Goal: Check status: Check status

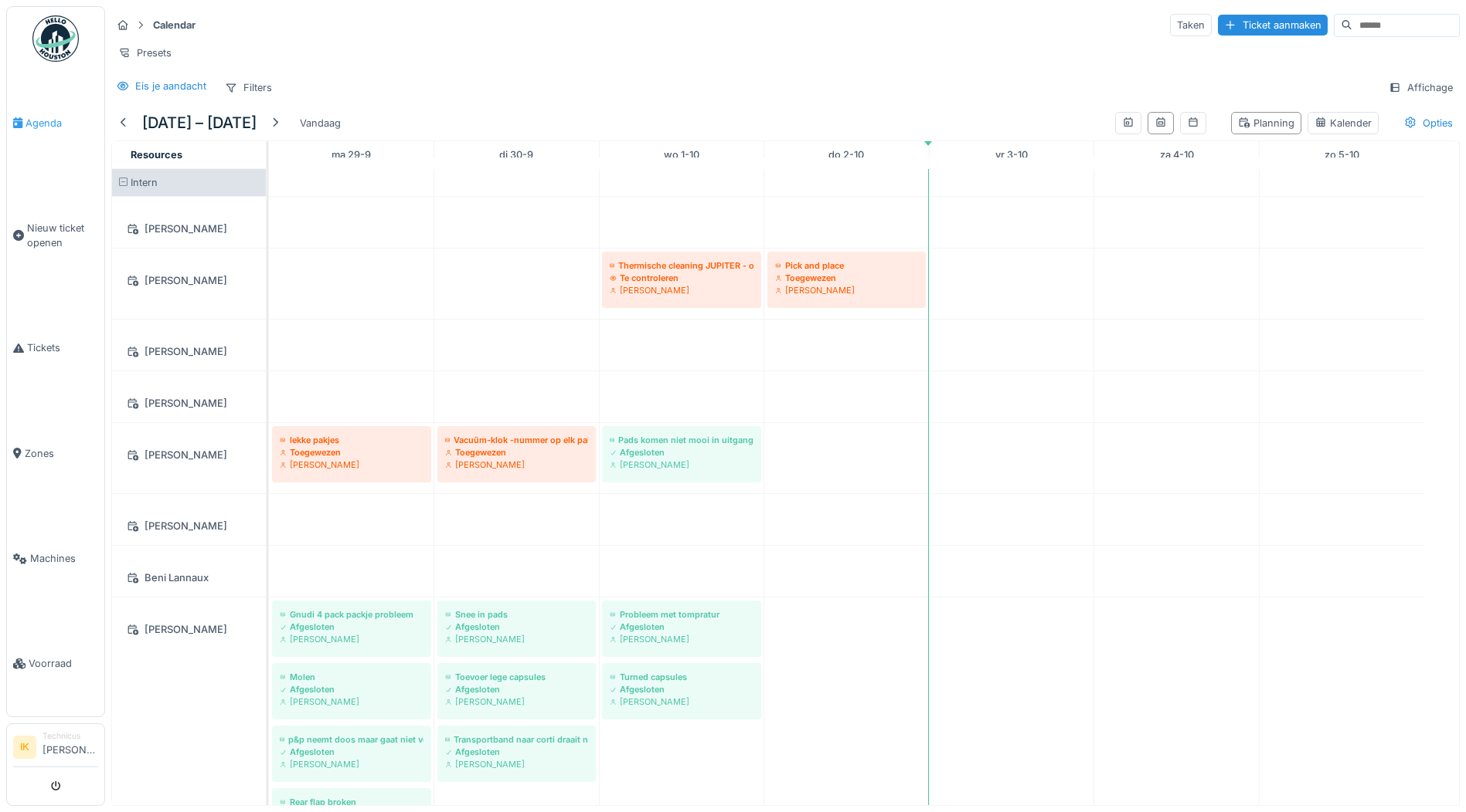
click at [36, 123] on span "Agenda" at bounding box center [61, 123] width 73 height 15
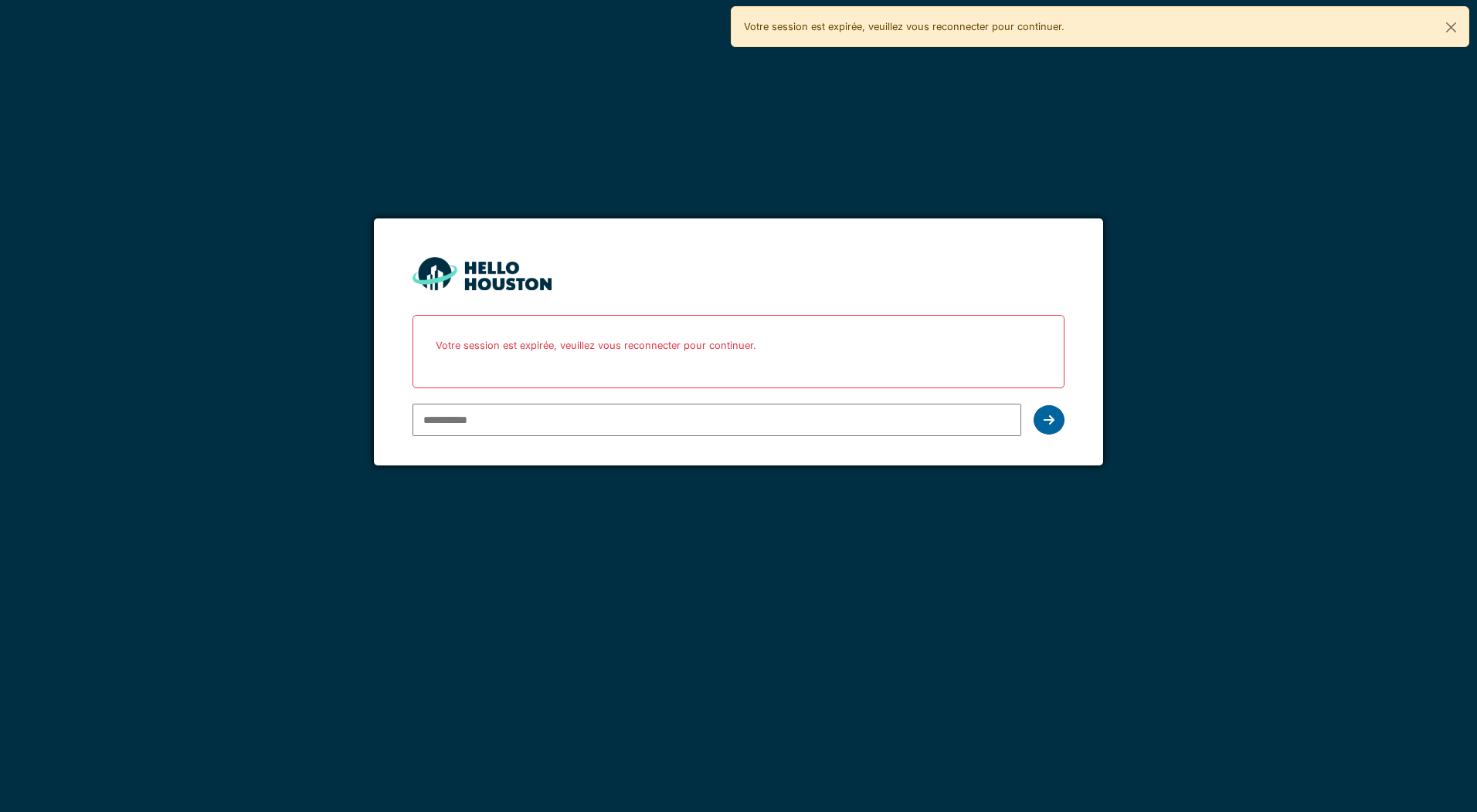
type input "**********"
click at [1050, 416] on icon at bounding box center [1048, 420] width 11 height 12
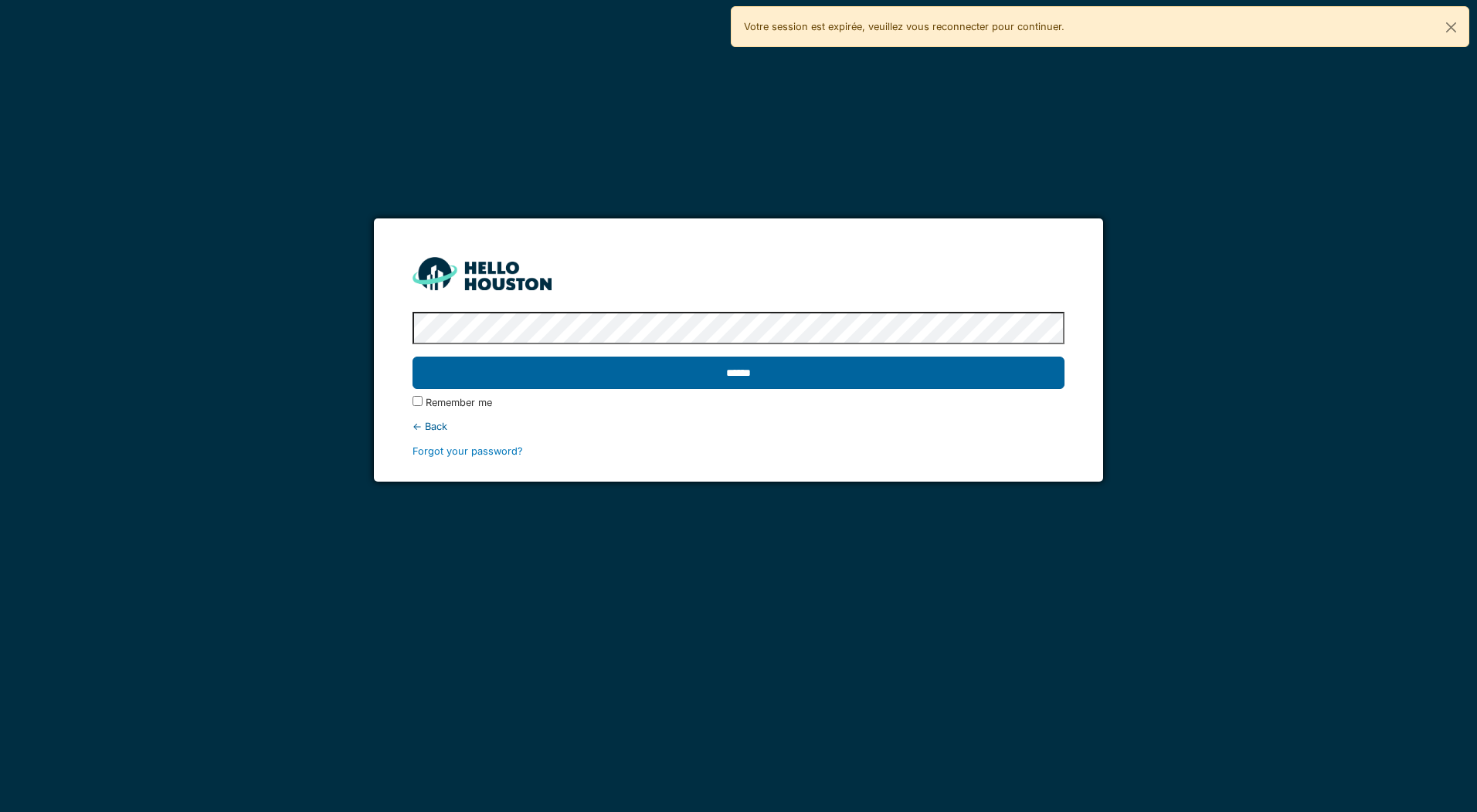
click at [758, 369] on input "******" at bounding box center [738, 372] width 652 height 32
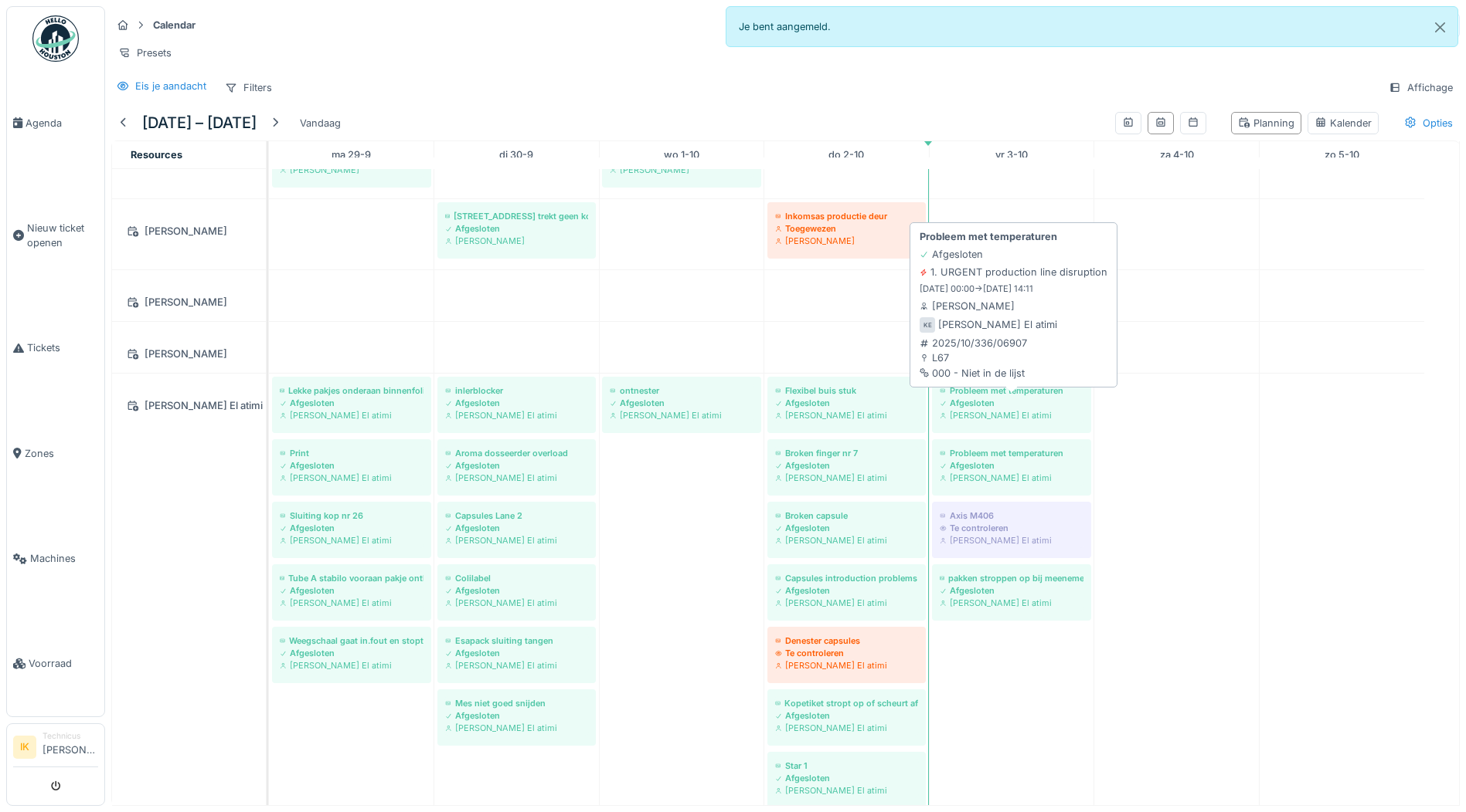
click at [987, 409] on div "Afgesloten" at bounding box center [1012, 403] width 144 height 12
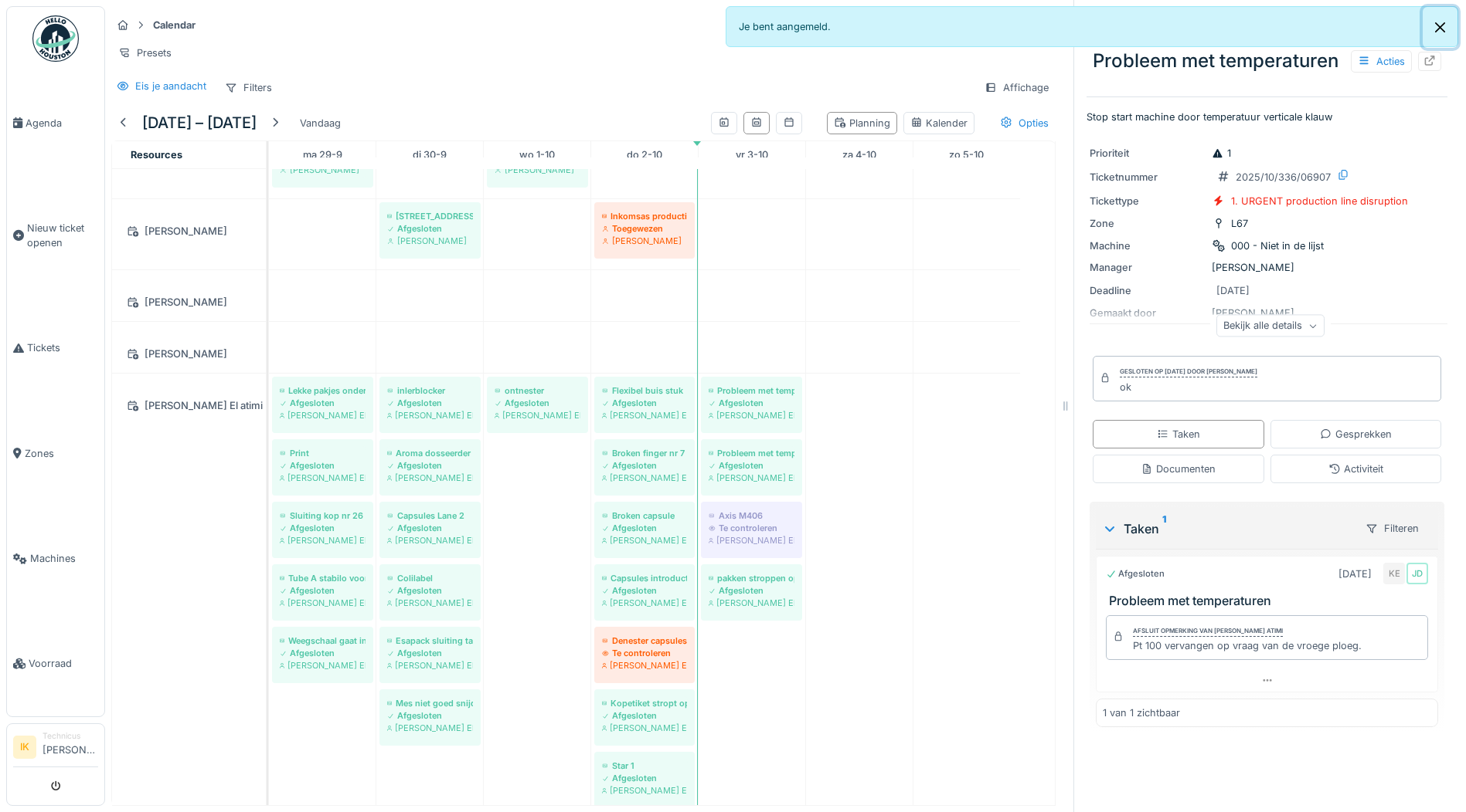
click at [1442, 24] on button "Close" at bounding box center [1440, 27] width 35 height 41
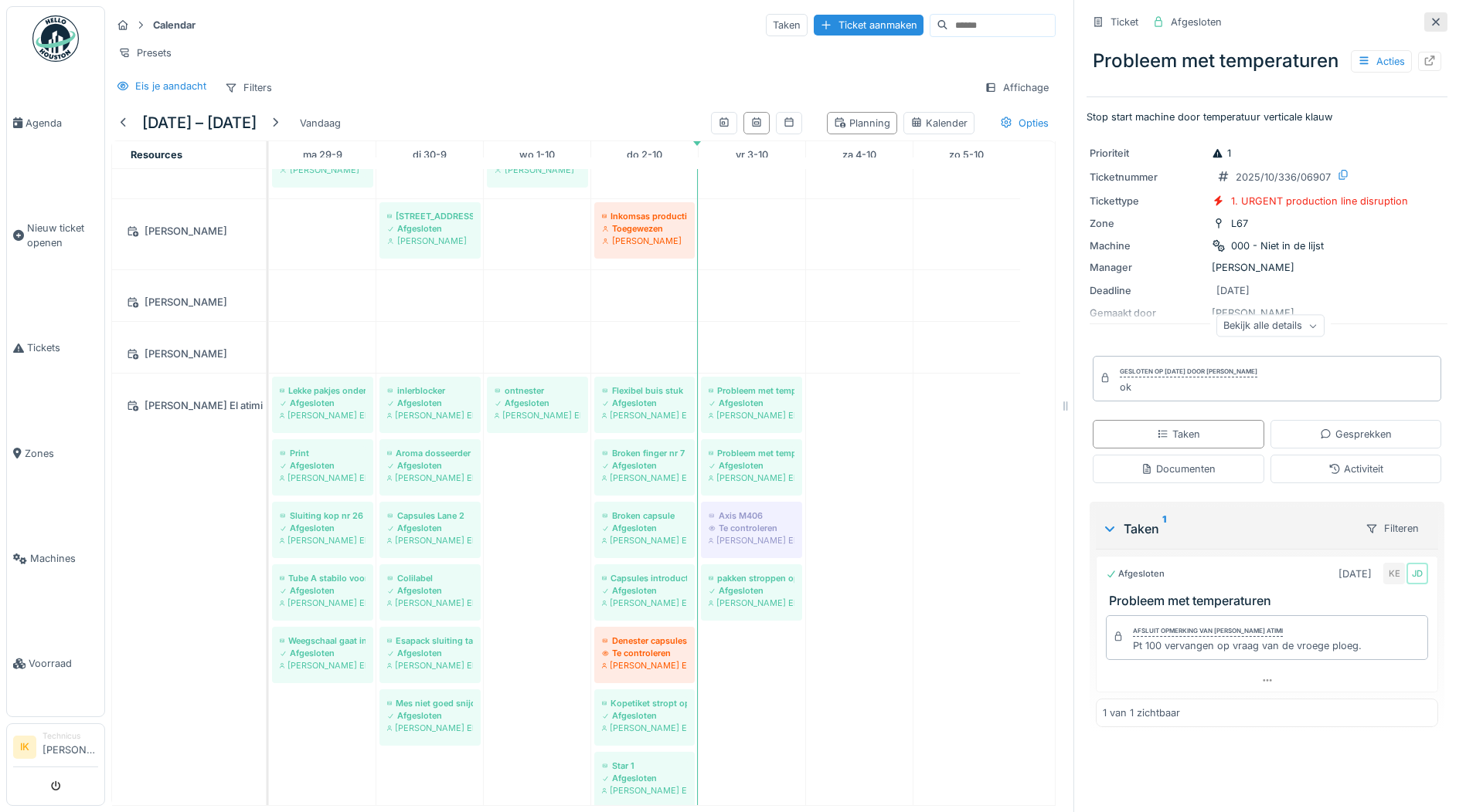
click at [1429, 18] on icon at bounding box center [1435, 21] width 12 height 10
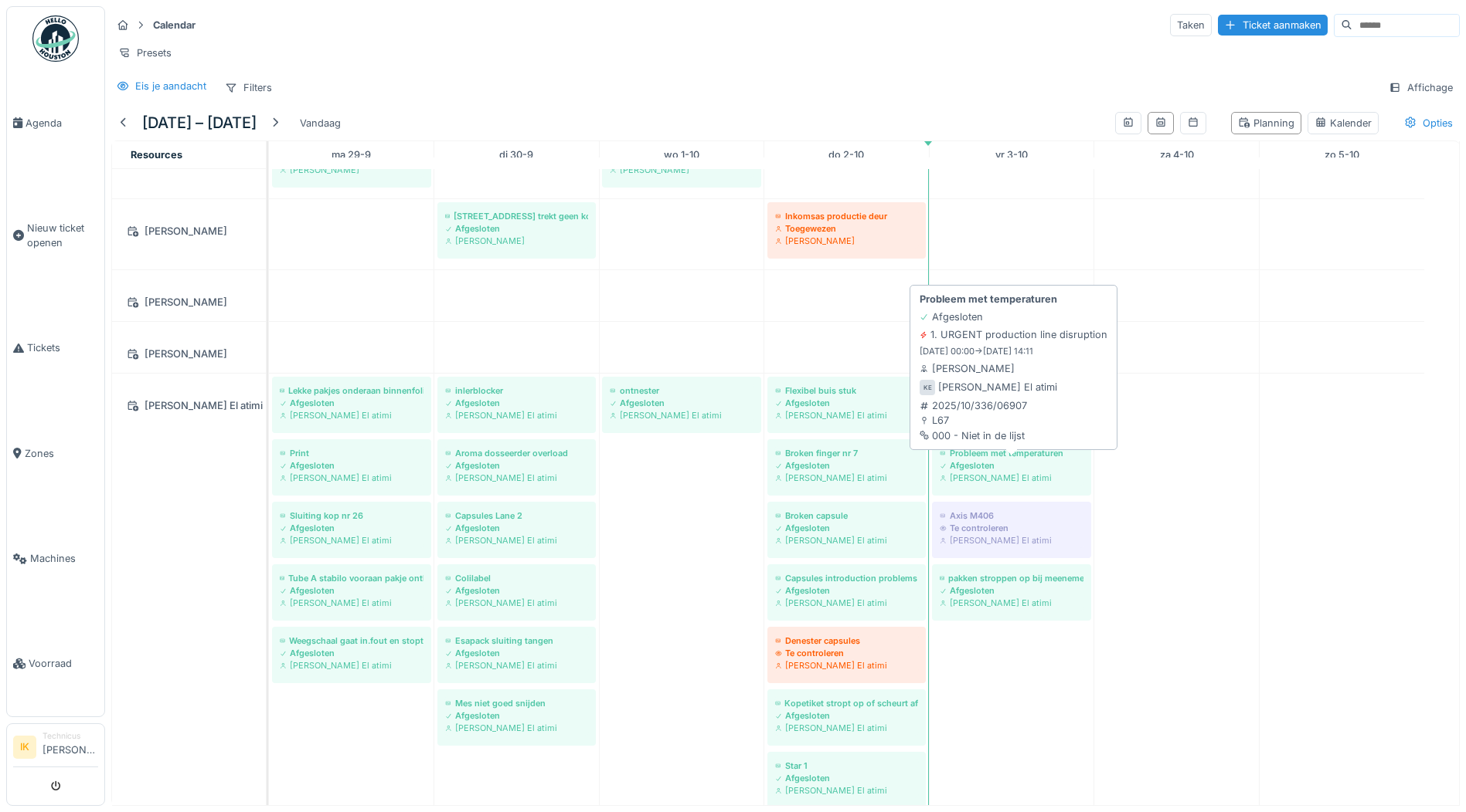
click at [1011, 471] on div "Afgesloten" at bounding box center [1012, 465] width 144 height 12
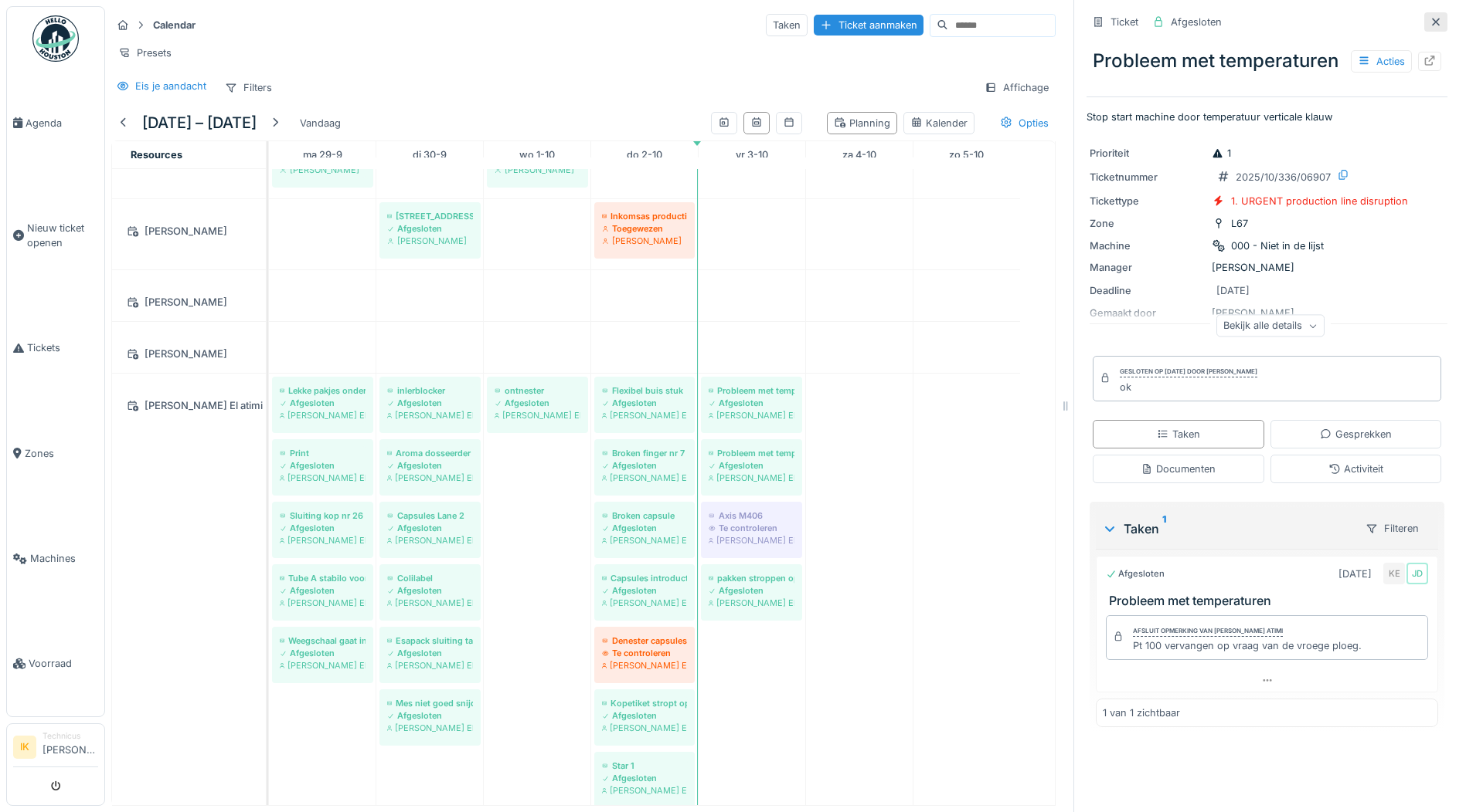
click at [1429, 17] on icon at bounding box center [1435, 21] width 12 height 10
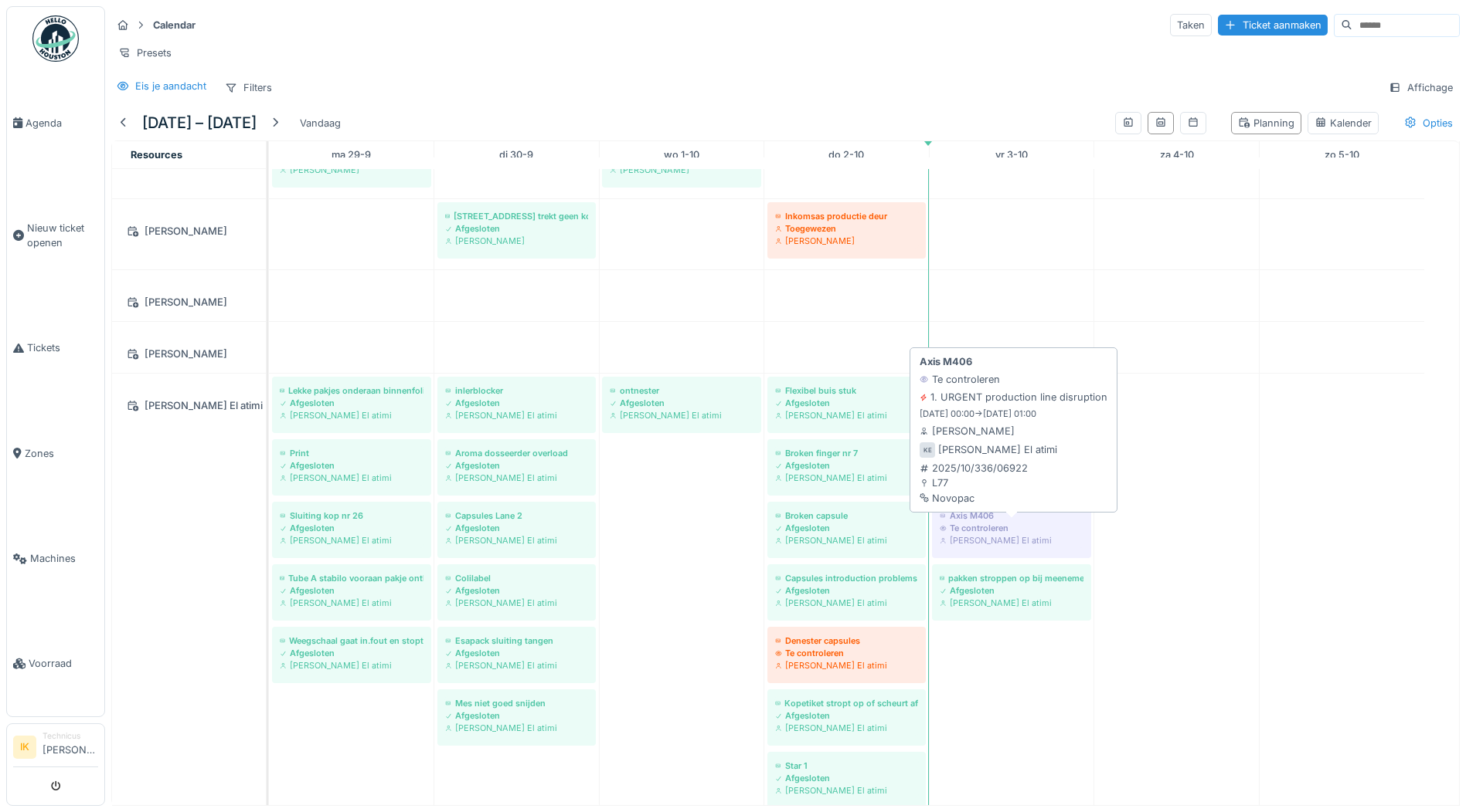
click at [1015, 522] on div "Axis M406" at bounding box center [1012, 516] width 144 height 12
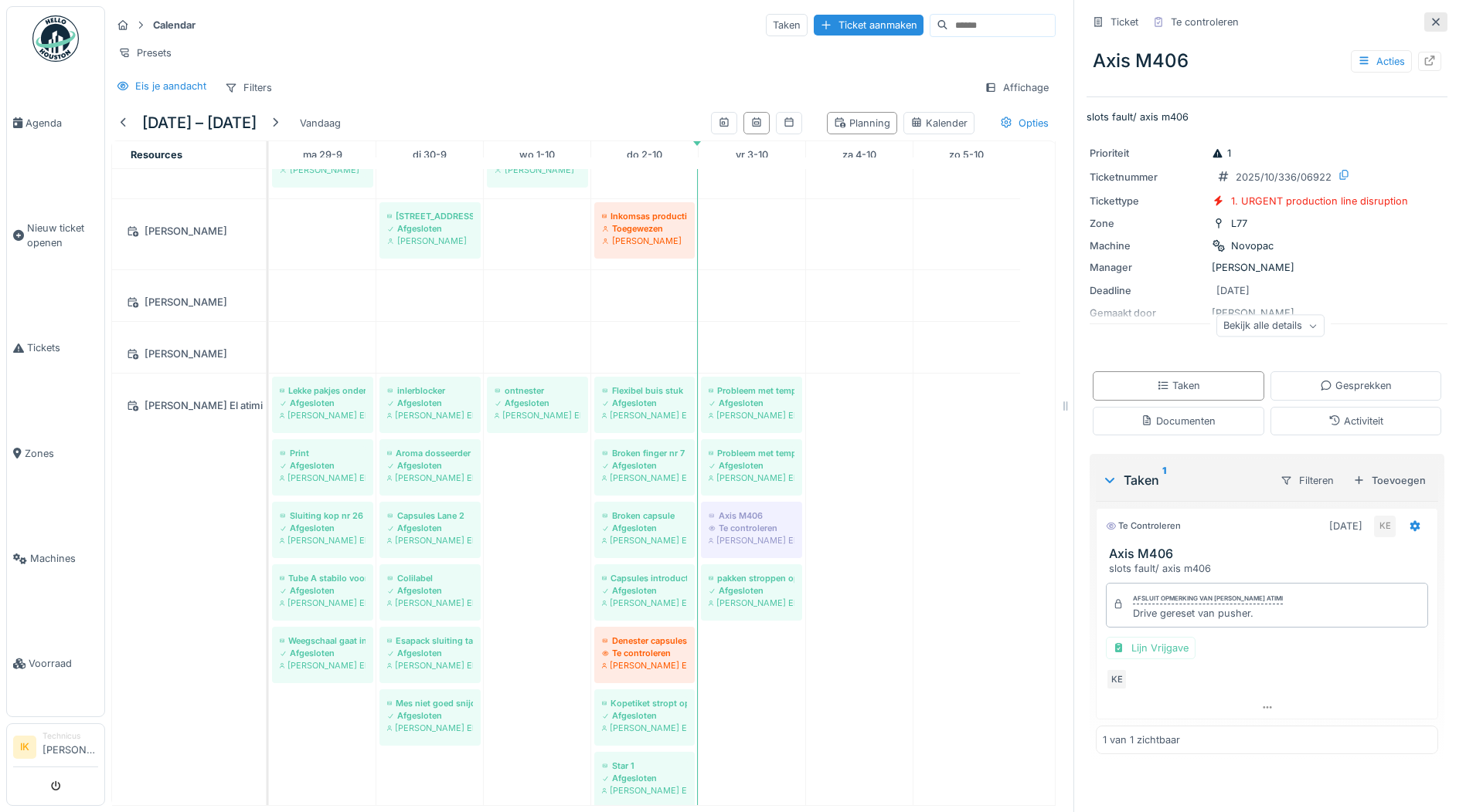
click at [1429, 21] on icon at bounding box center [1435, 21] width 12 height 10
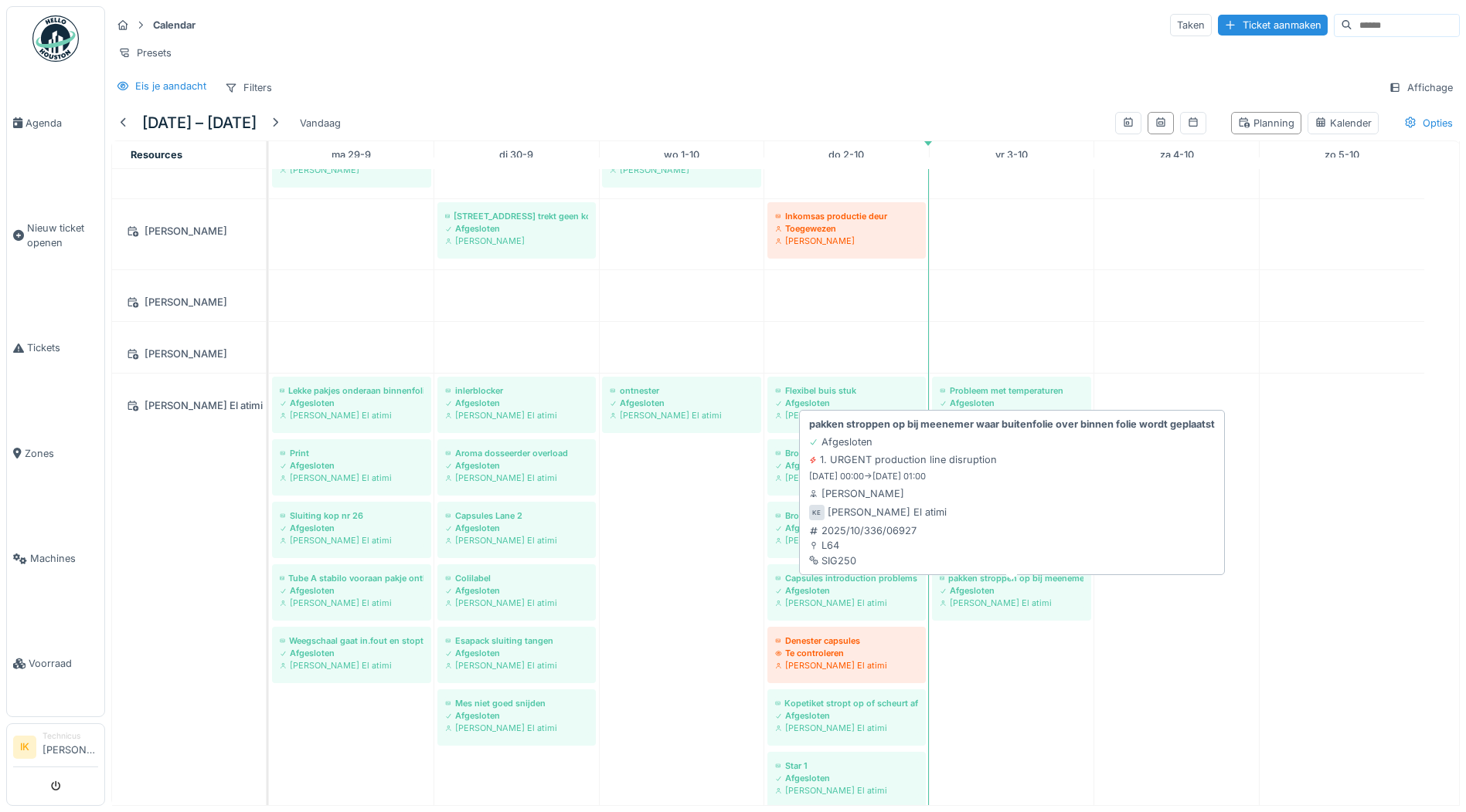
click at [987, 597] on div "Afgesloten" at bounding box center [1012, 591] width 144 height 12
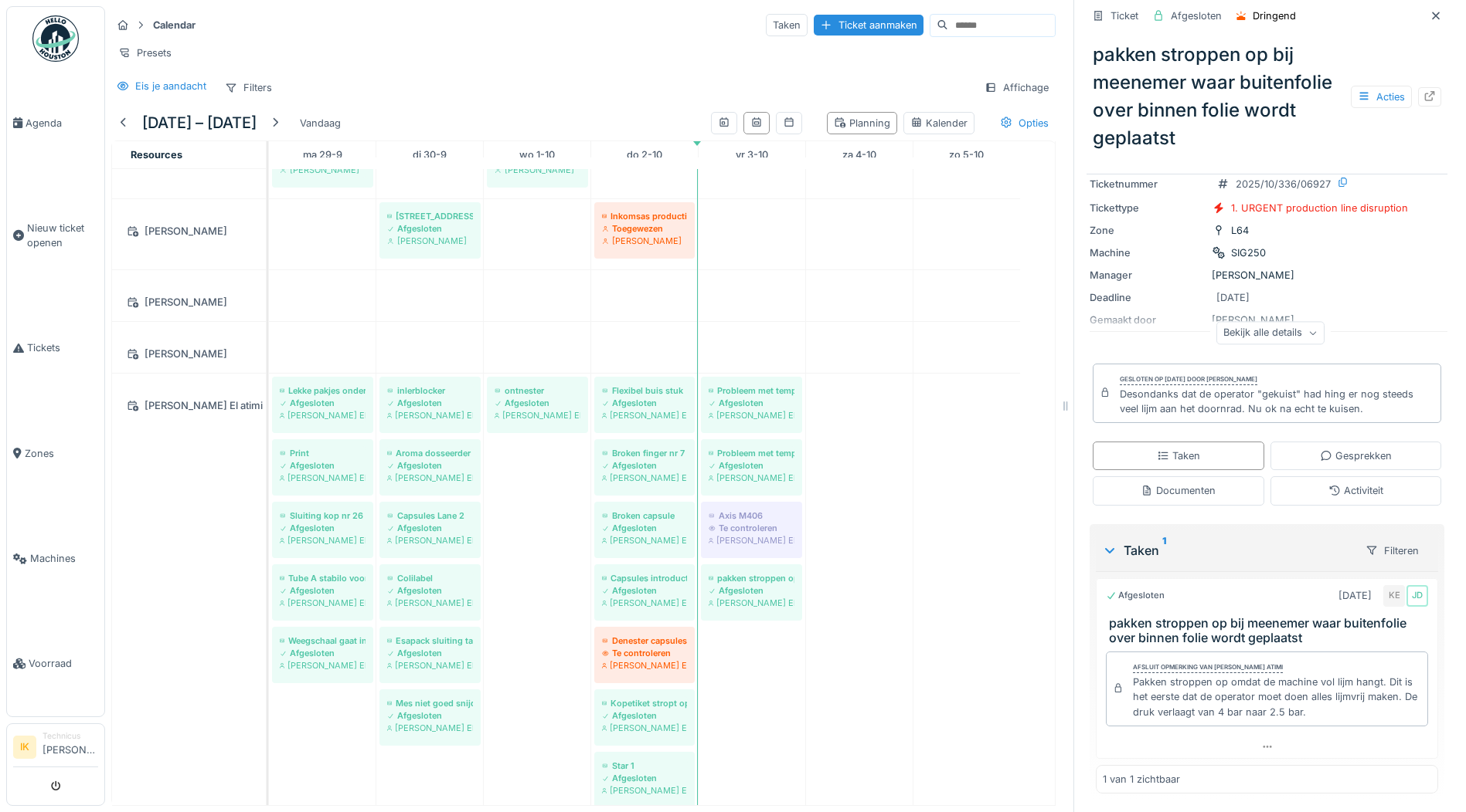
scroll to position [11, 0]
click at [1429, 11] on icon at bounding box center [1435, 15] width 12 height 10
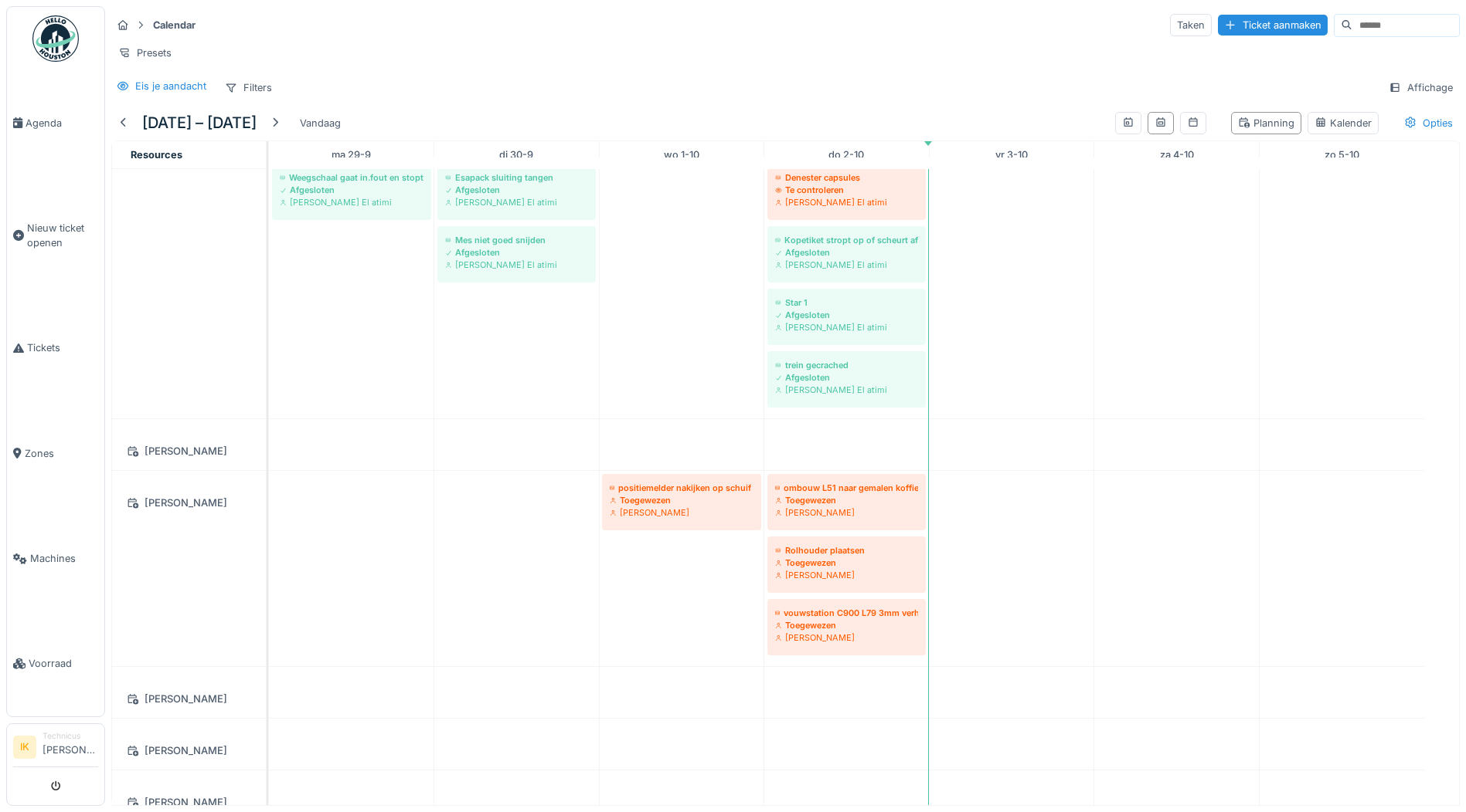
scroll to position [3943, 0]
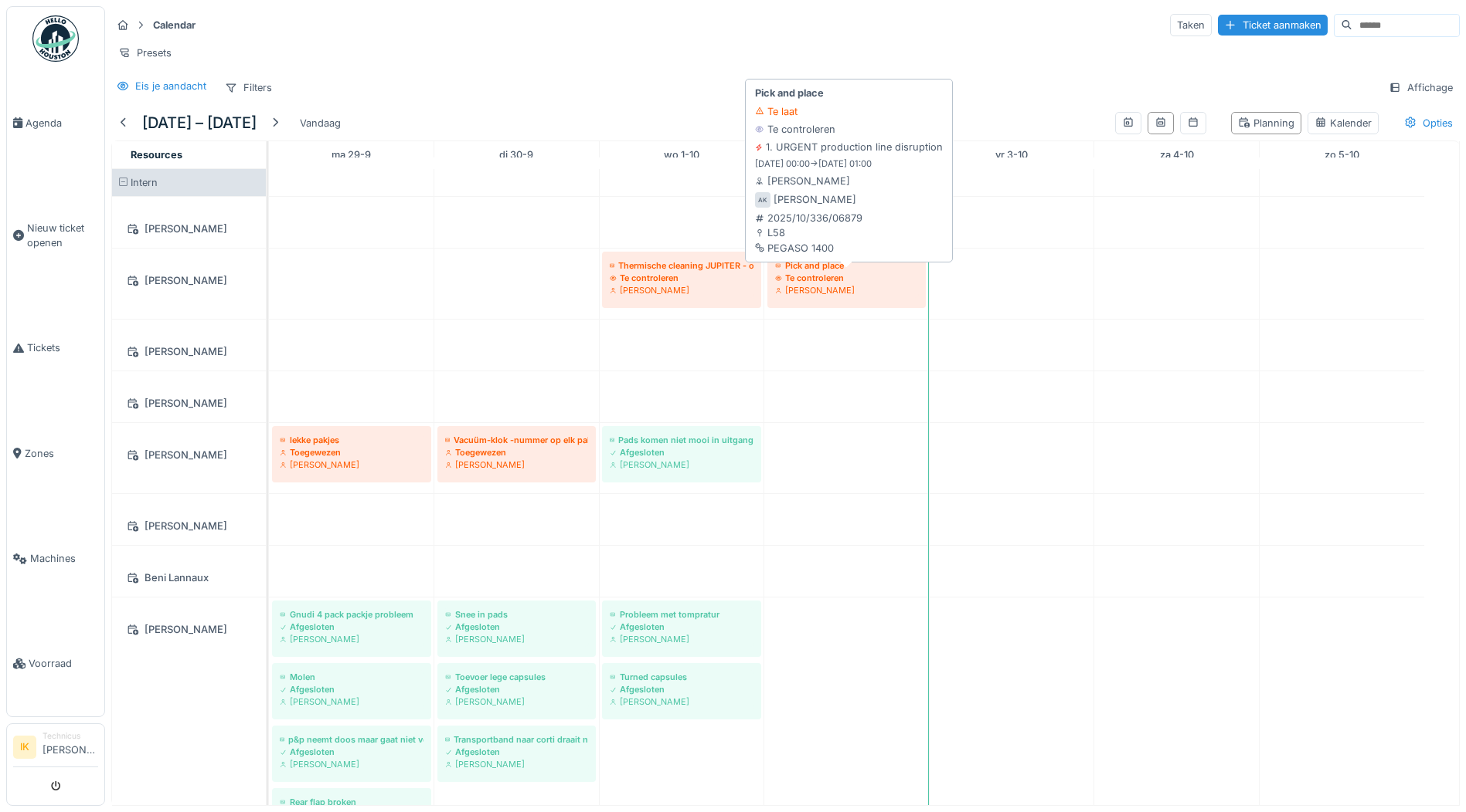
click at [849, 285] on div "[PERSON_NAME]" at bounding box center [846, 291] width 143 height 12
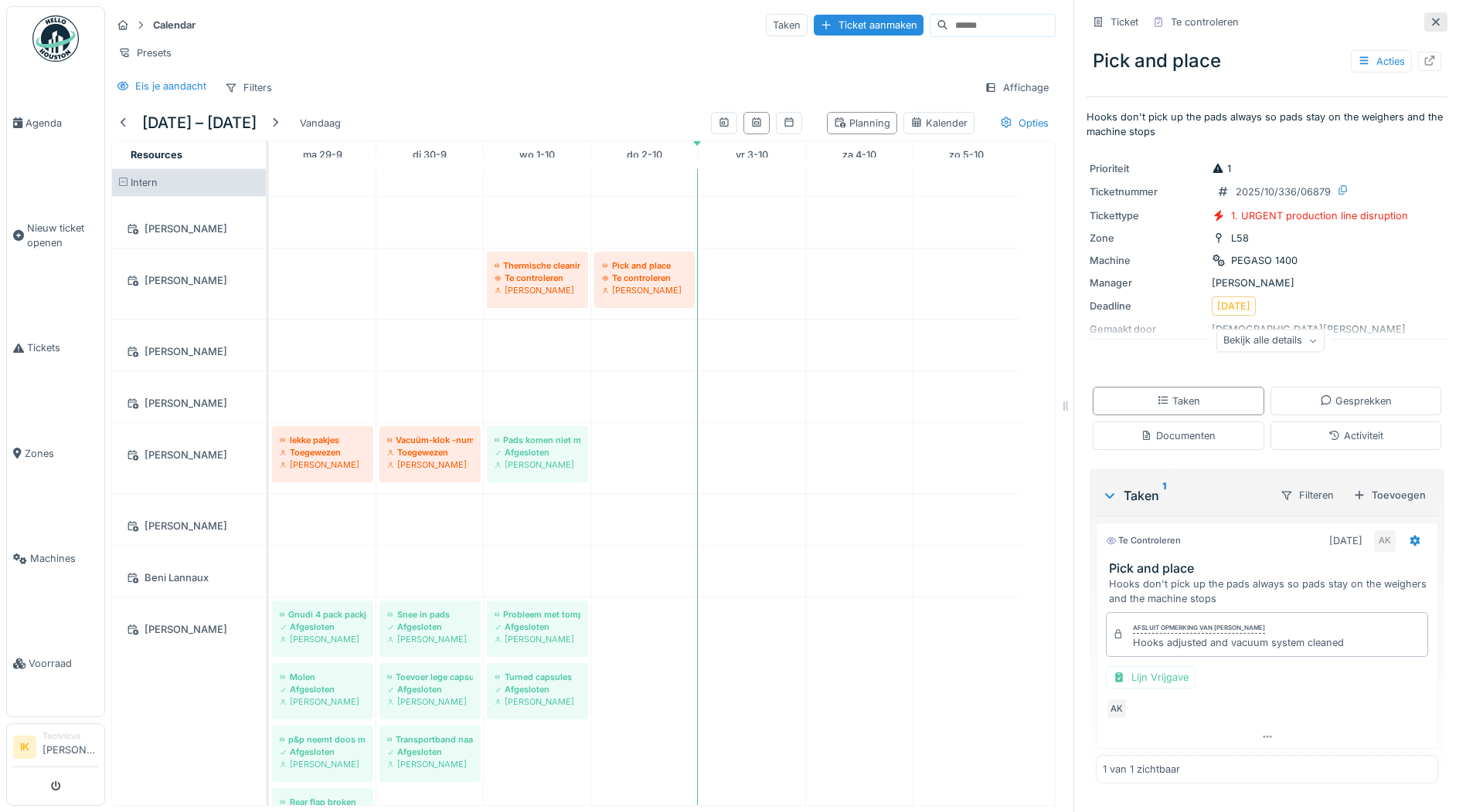
click at [1429, 17] on icon at bounding box center [1435, 21] width 12 height 10
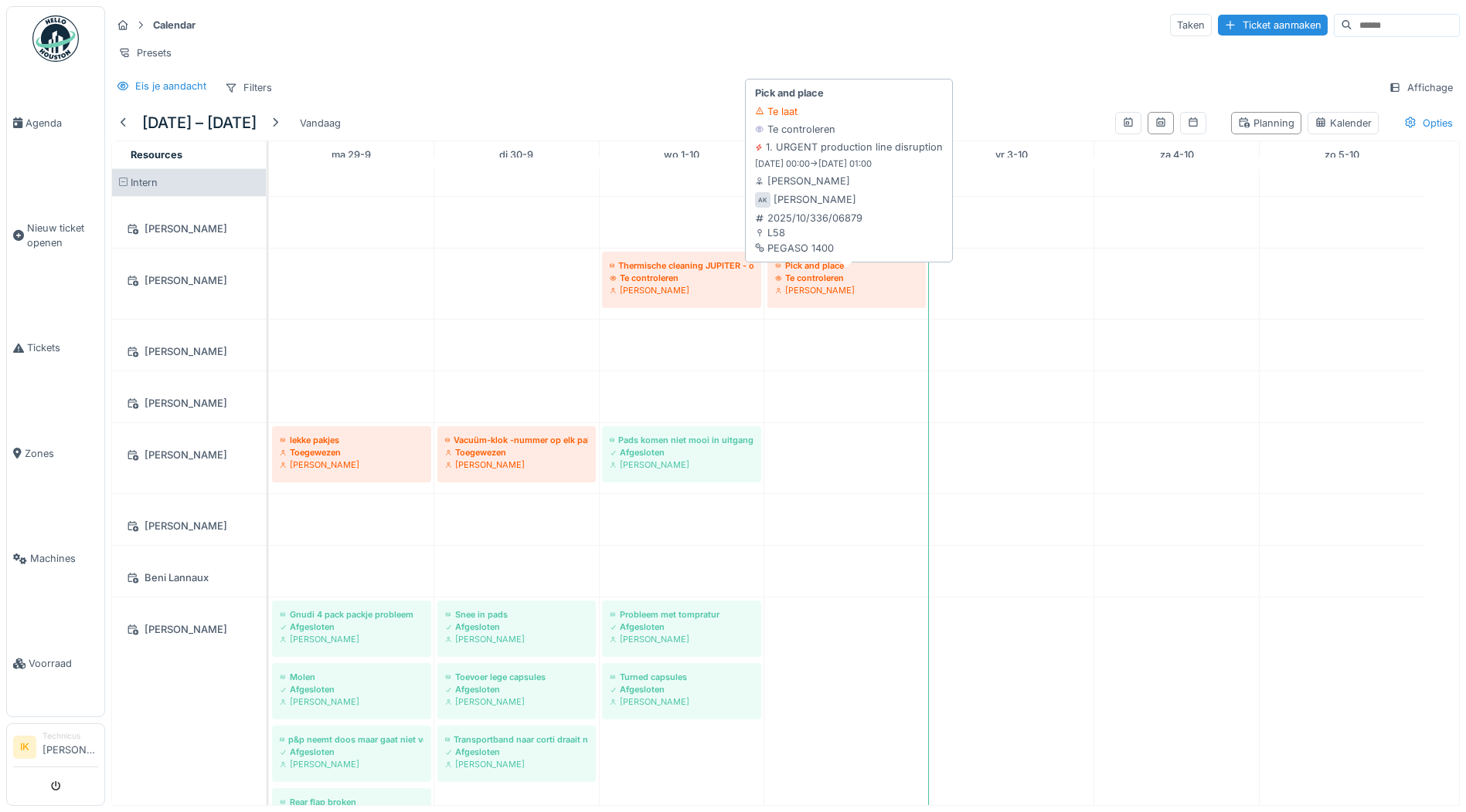
click at [807, 277] on div "Te controleren" at bounding box center [846, 278] width 143 height 12
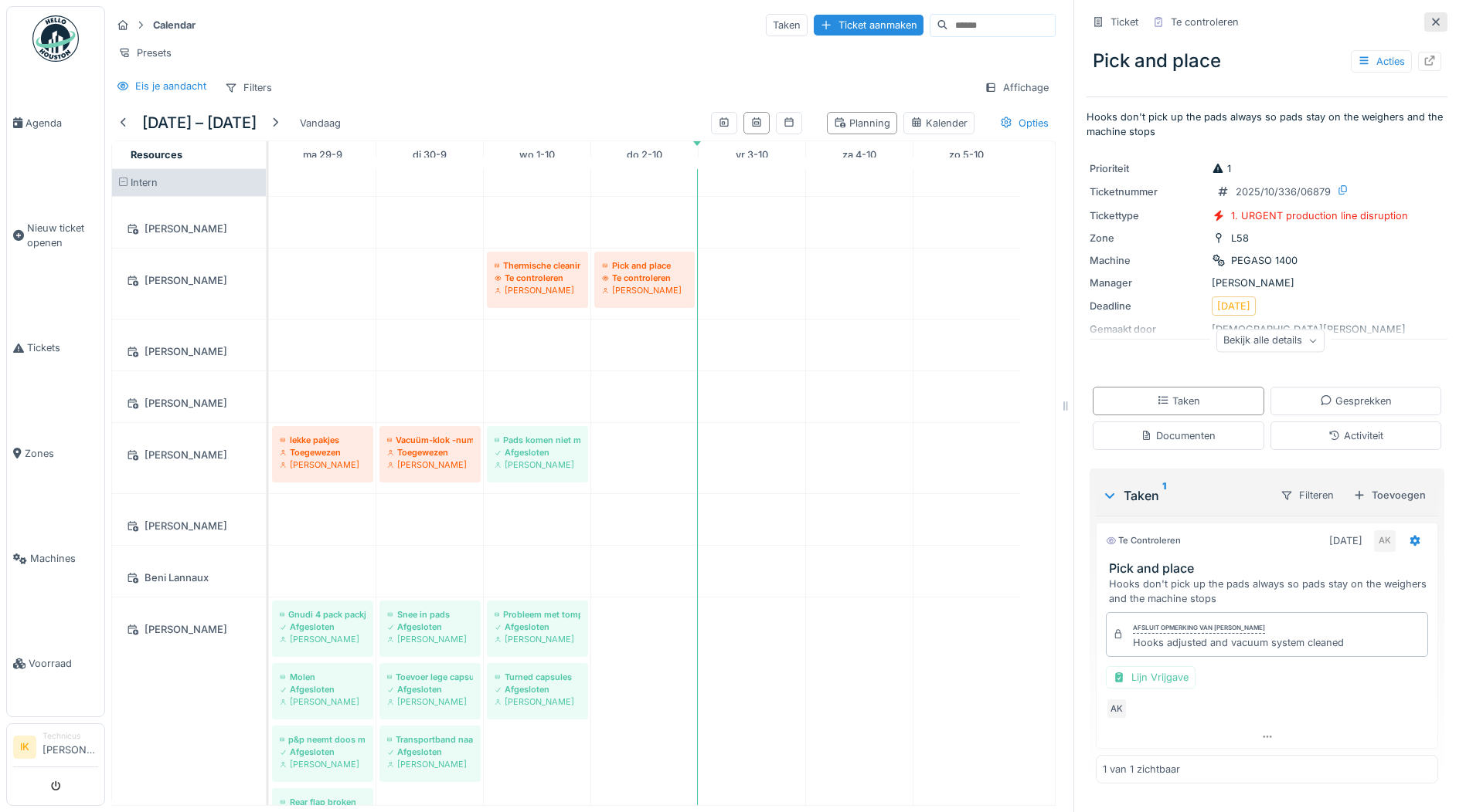
click at [1432, 22] on icon at bounding box center [1435, 21] width 8 height 8
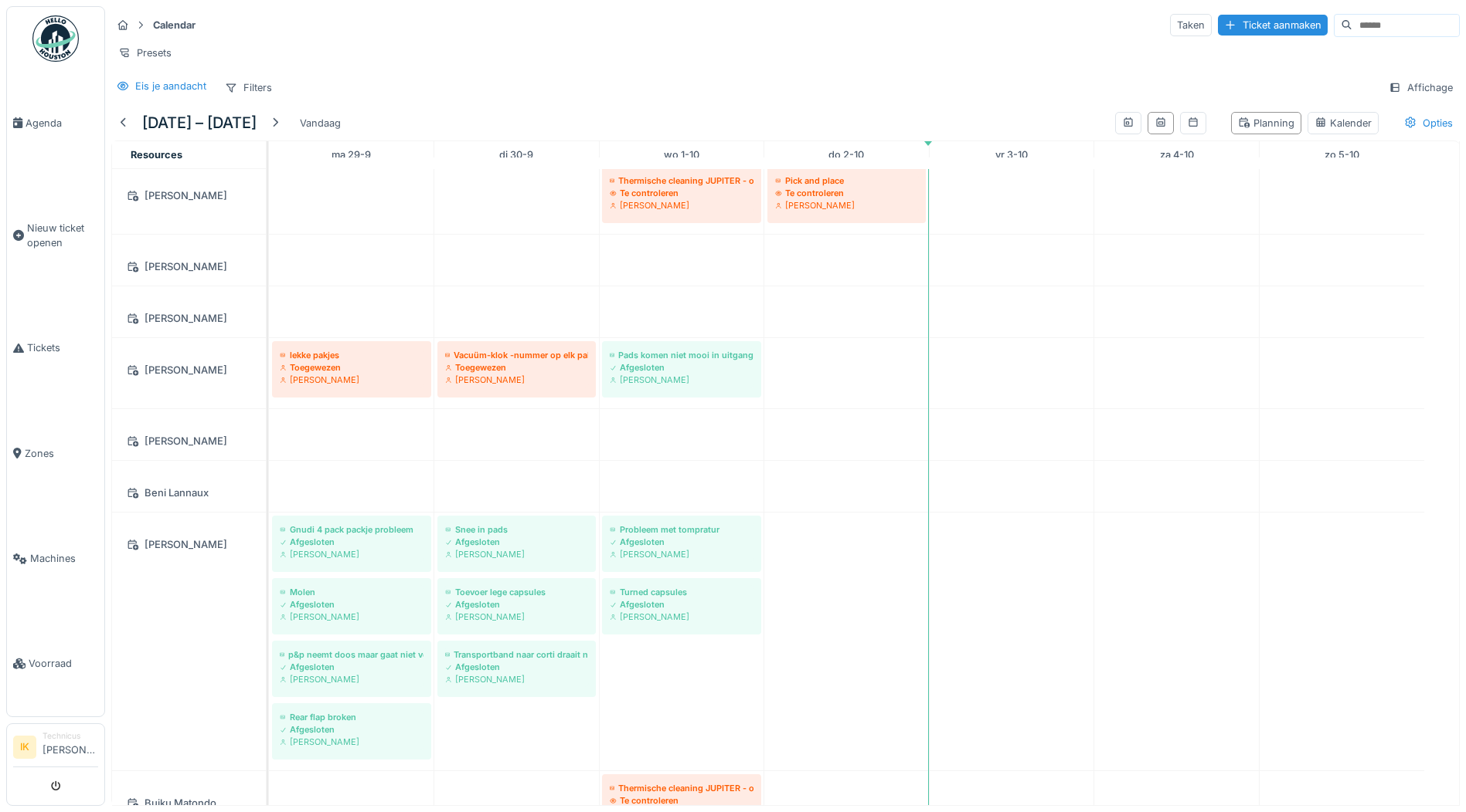
scroll to position [154, 0]
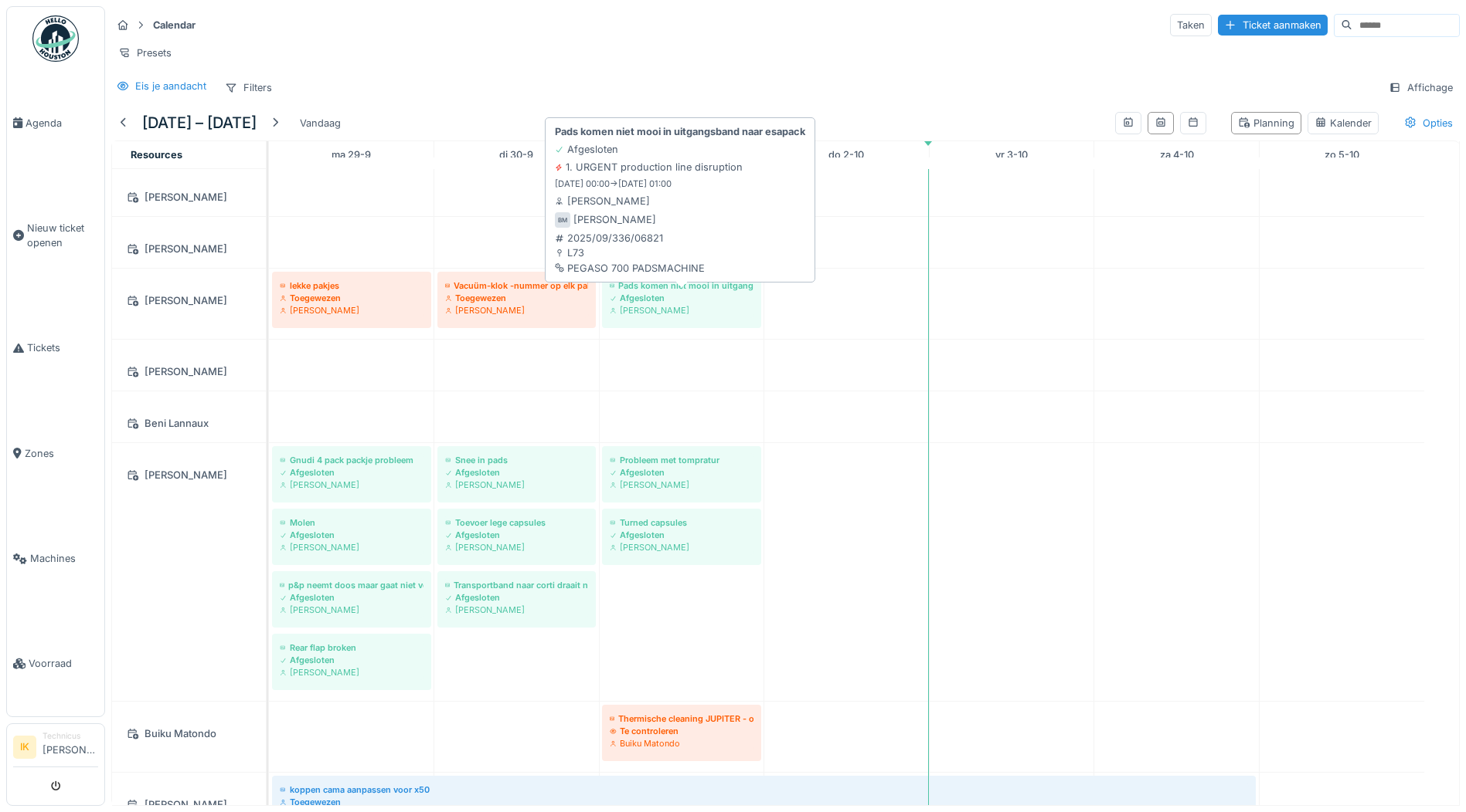
click at [685, 305] on div "Afgesloten" at bounding box center [682, 298] width 144 height 12
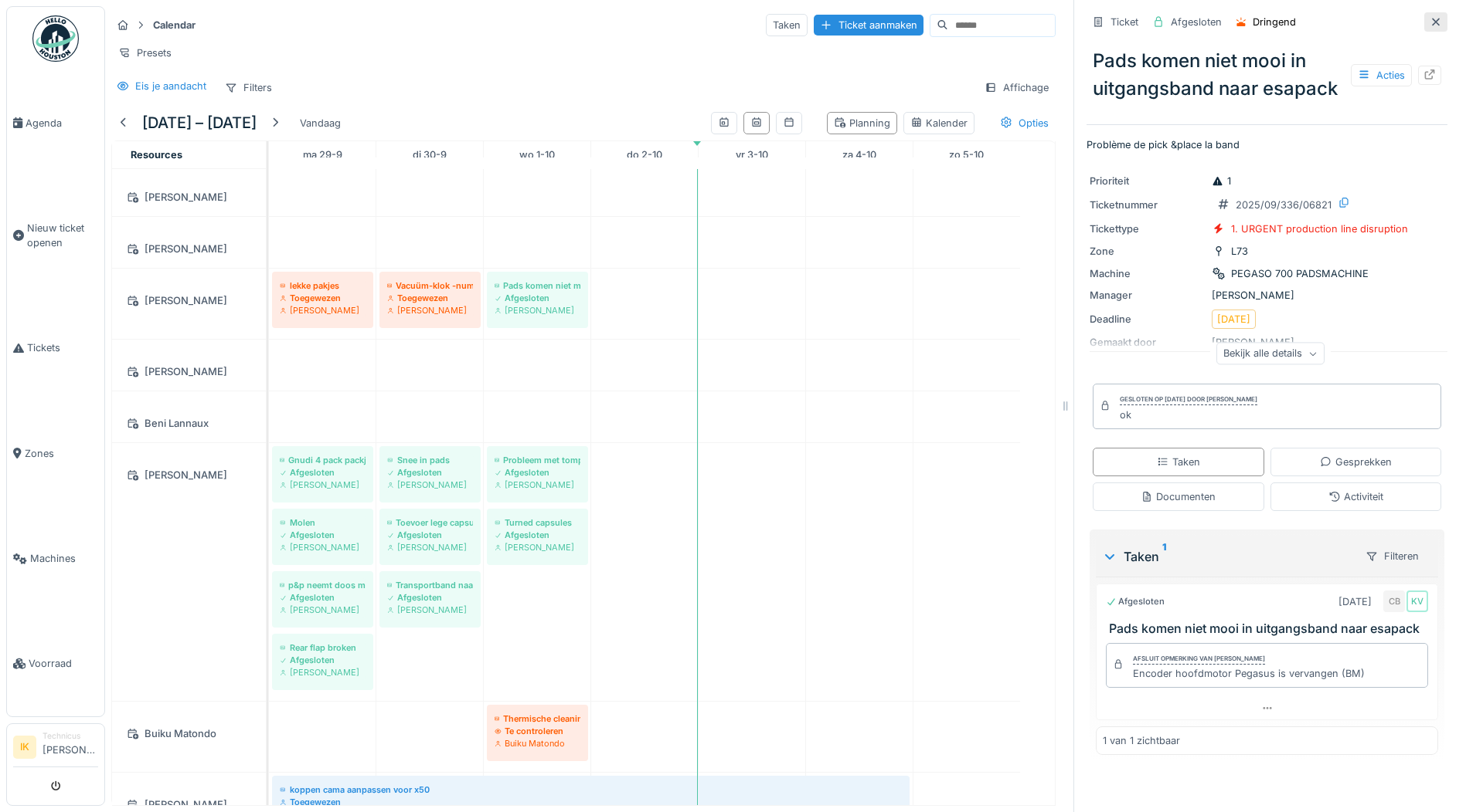
click at [1432, 20] on icon at bounding box center [1435, 21] width 8 height 8
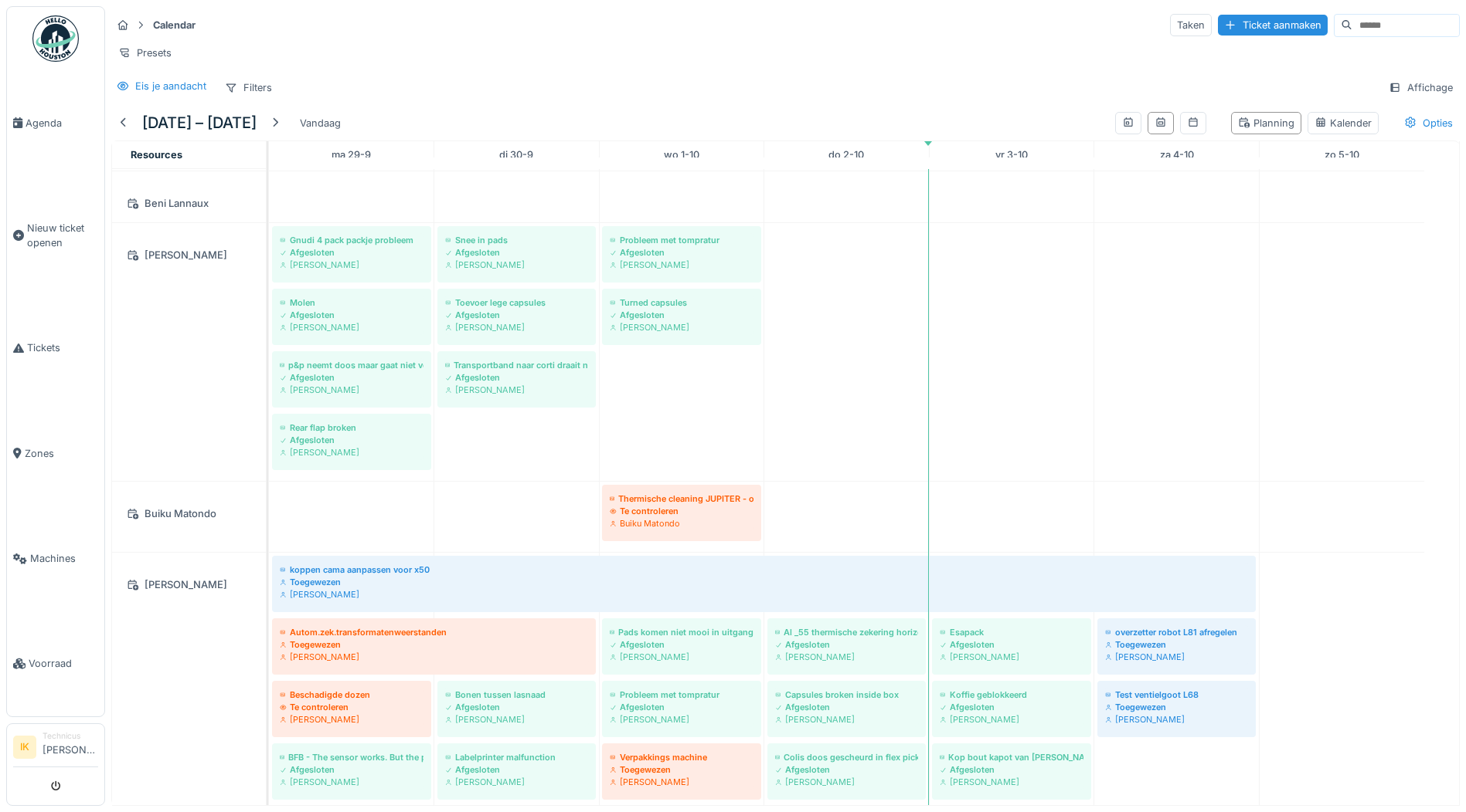
scroll to position [386, 0]
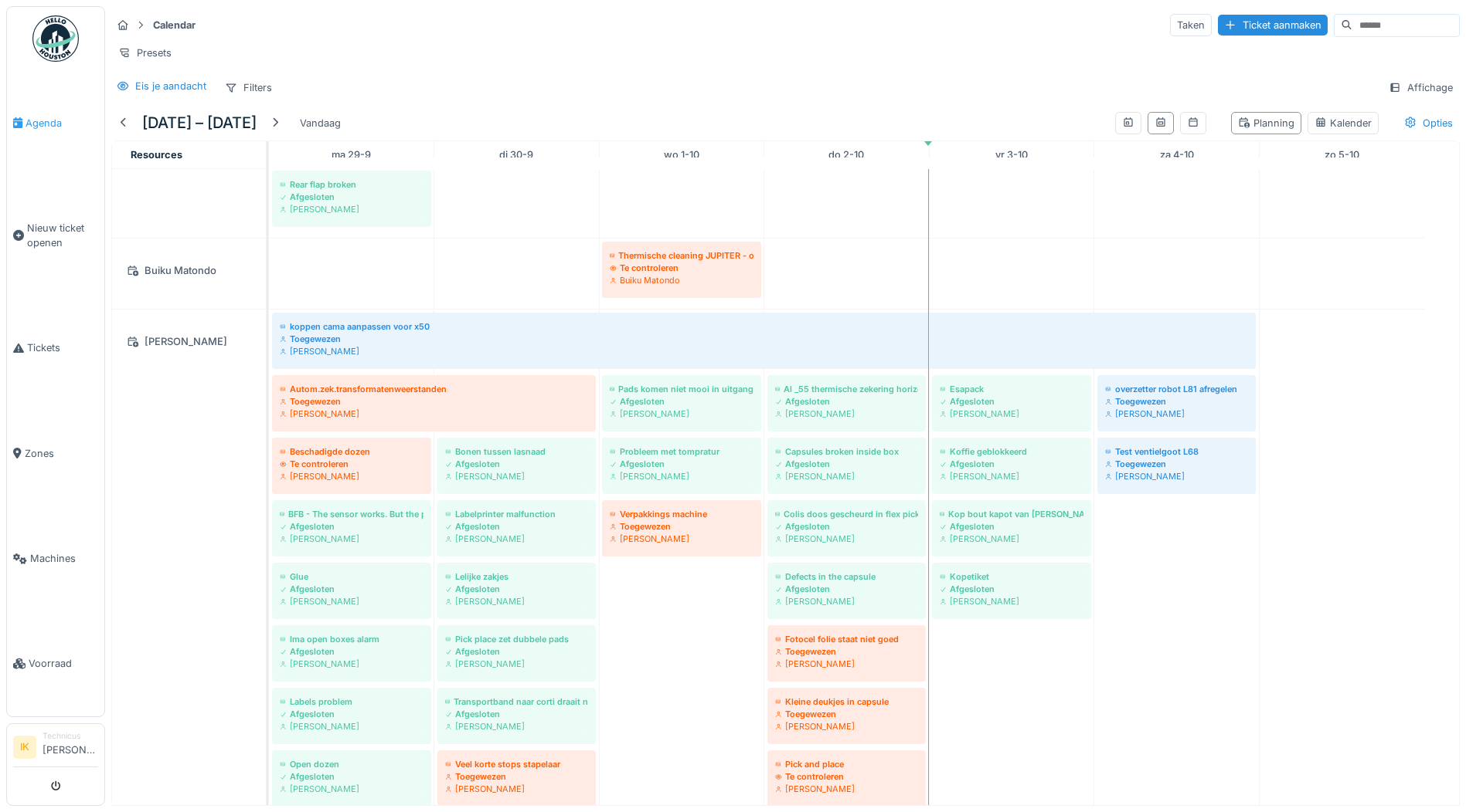
click at [31, 122] on span "Agenda" at bounding box center [61, 123] width 73 height 15
